Goal: Check status: Check status

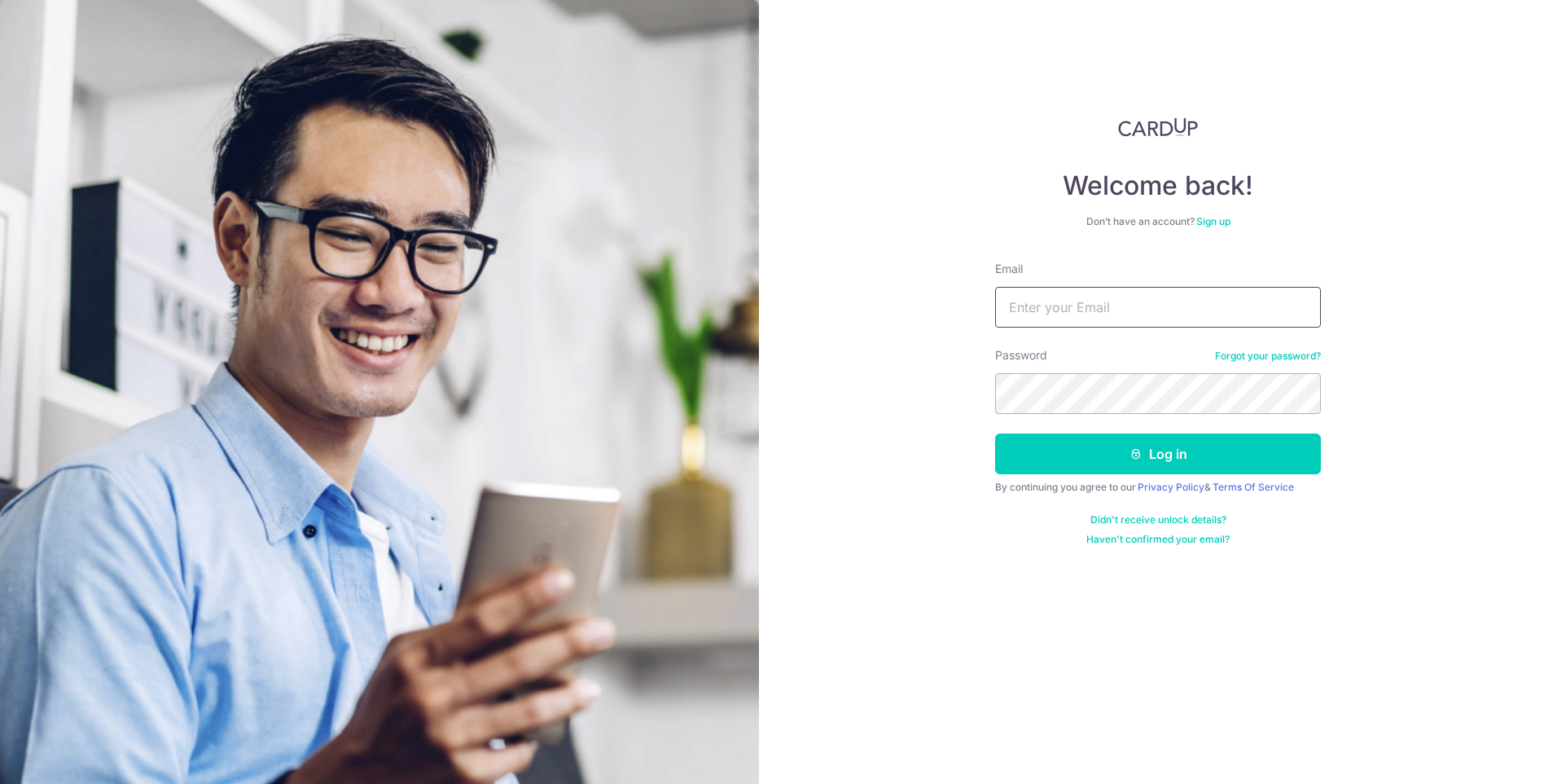
type input "[PERSON_NAME][EMAIL_ADDRESS][DOMAIN_NAME]"
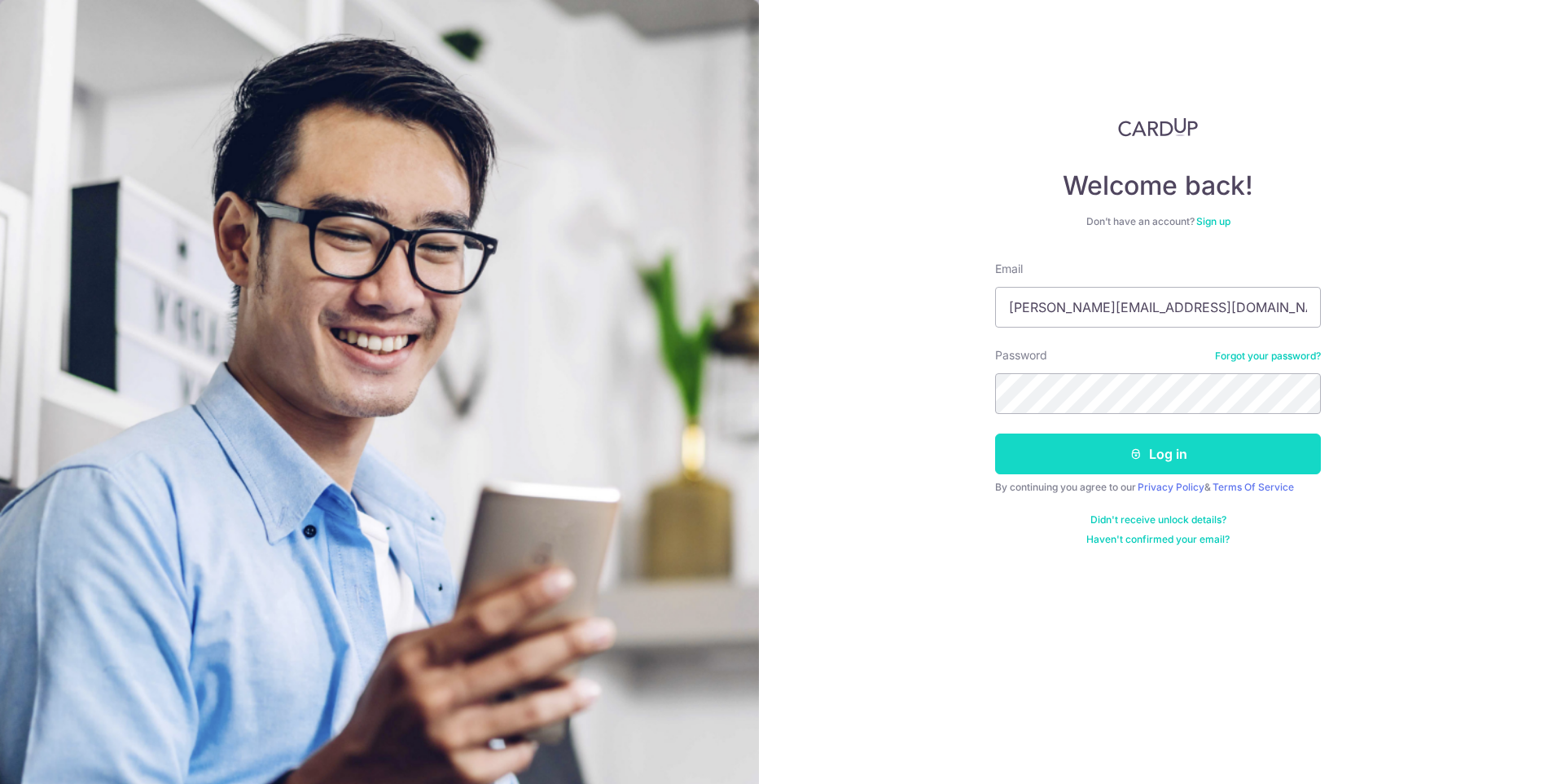
click at [1087, 444] on button "Log in" at bounding box center [1158, 454] width 326 height 40
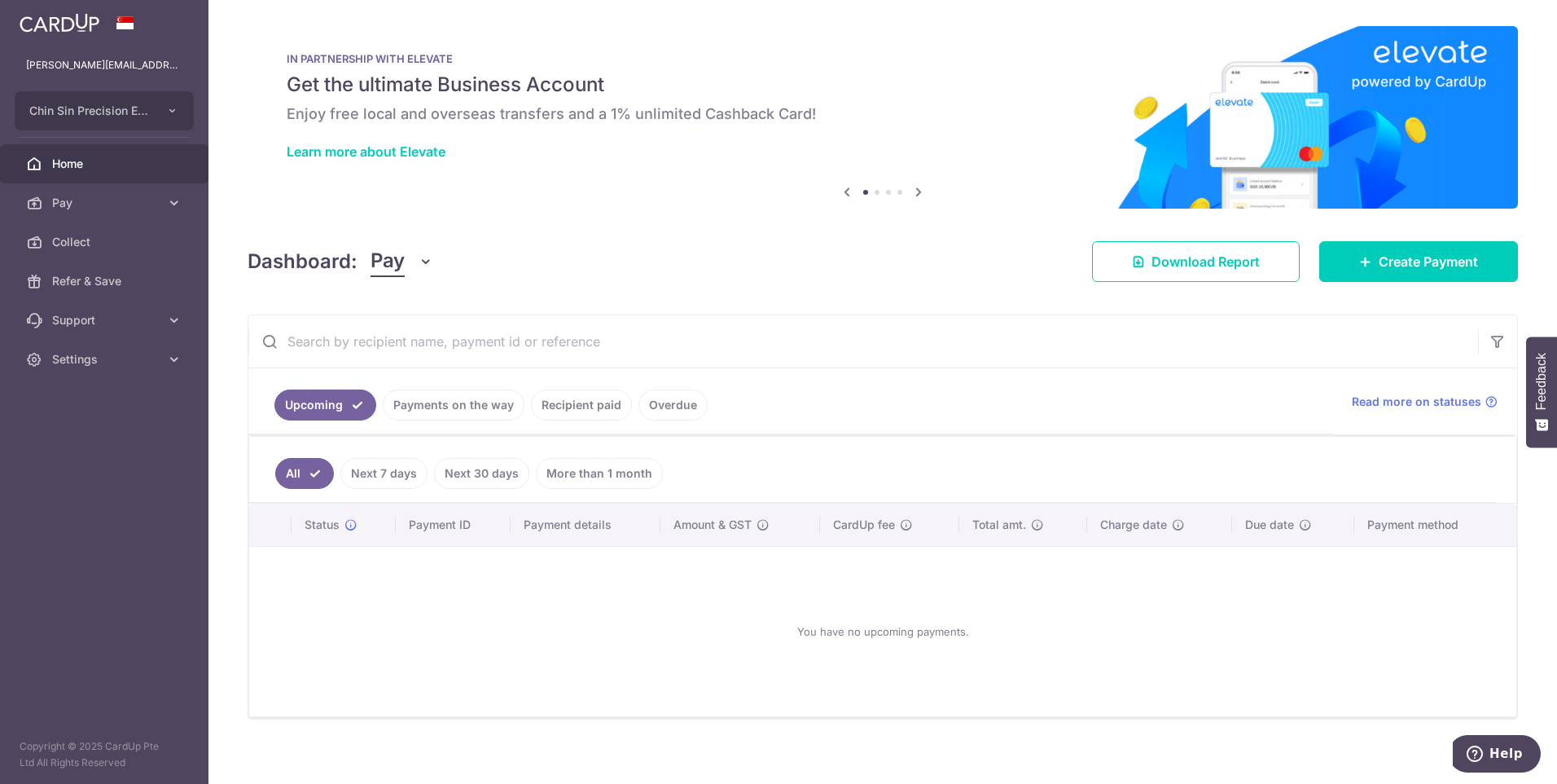
click at [470, 408] on link "Payments on the way" at bounding box center [454, 405] width 141 height 31
